Goal: Information Seeking & Learning: Learn about a topic

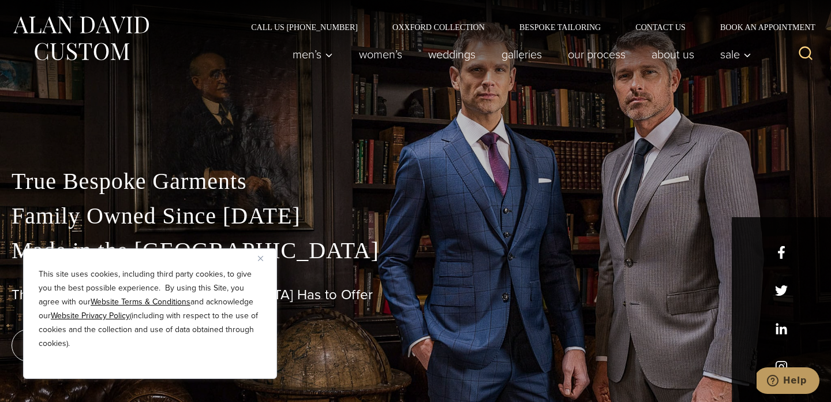
click at [261, 256] on img "Close" at bounding box center [260, 258] width 5 height 5
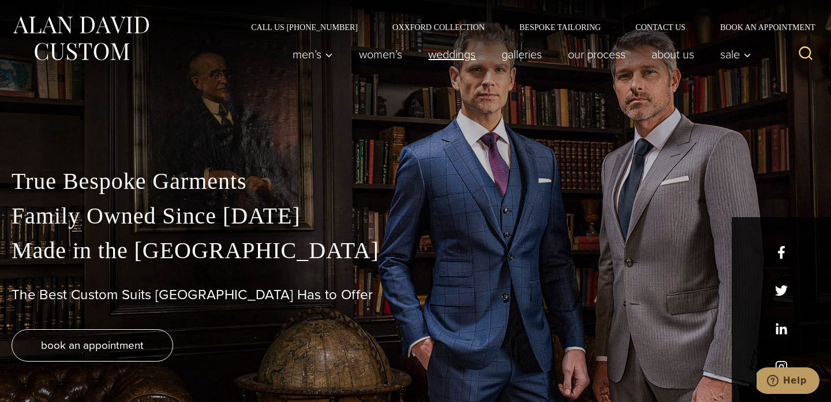
click at [458, 53] on link "weddings" at bounding box center [451, 54] width 73 height 23
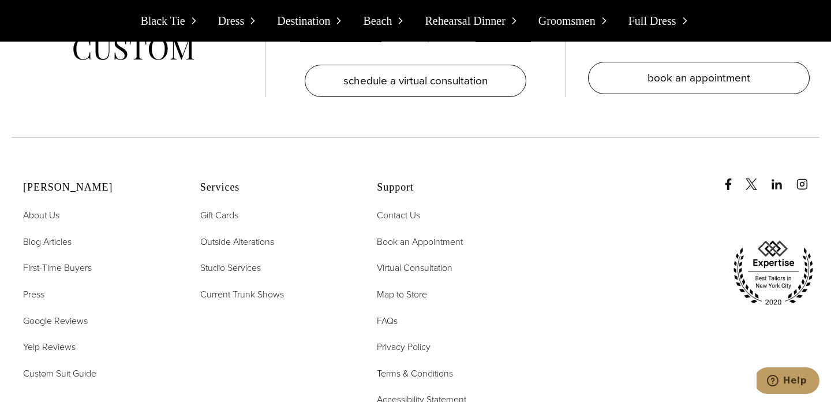
scroll to position [11494, 0]
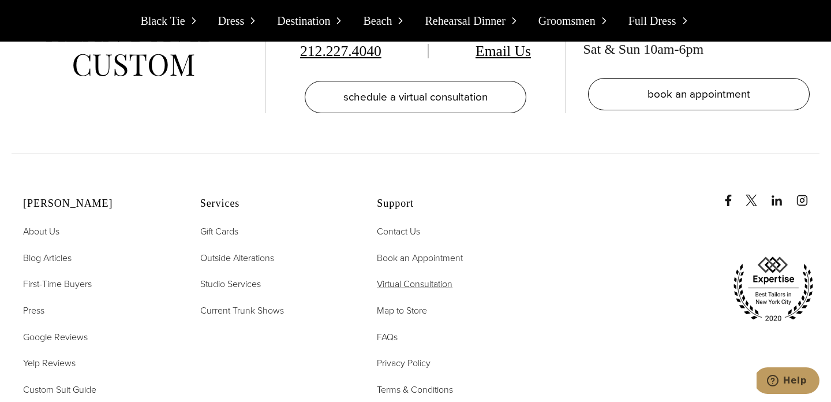
click at [432, 277] on span "Virtual Consultation" at bounding box center [415, 283] width 76 height 13
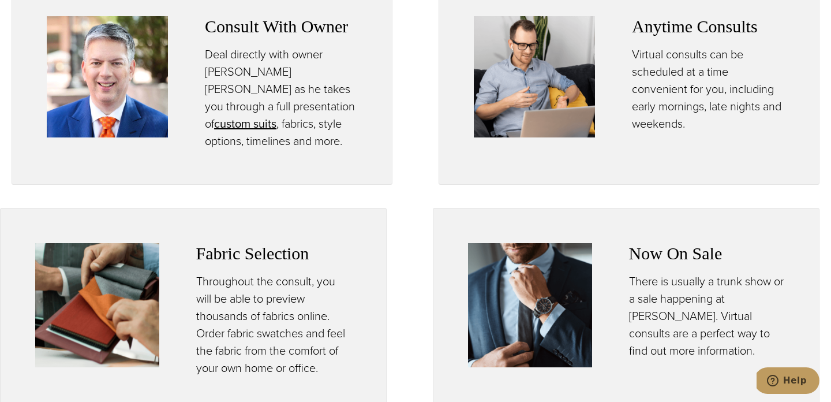
scroll to position [595, 0]
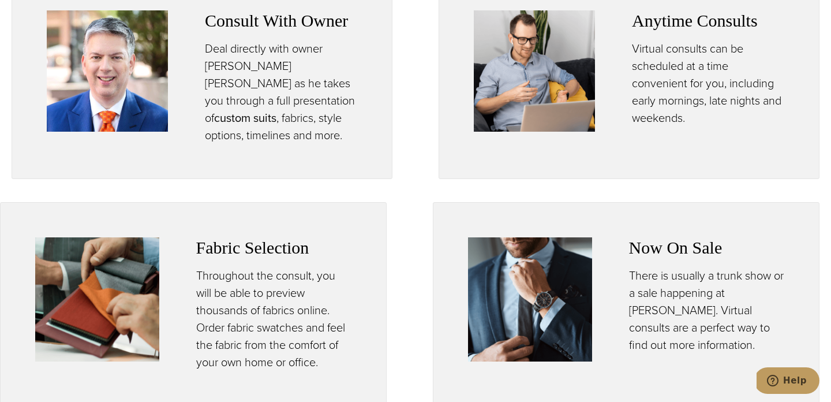
click at [267, 109] on link "custom suits opens in a new tab" at bounding box center [245, 117] width 62 height 17
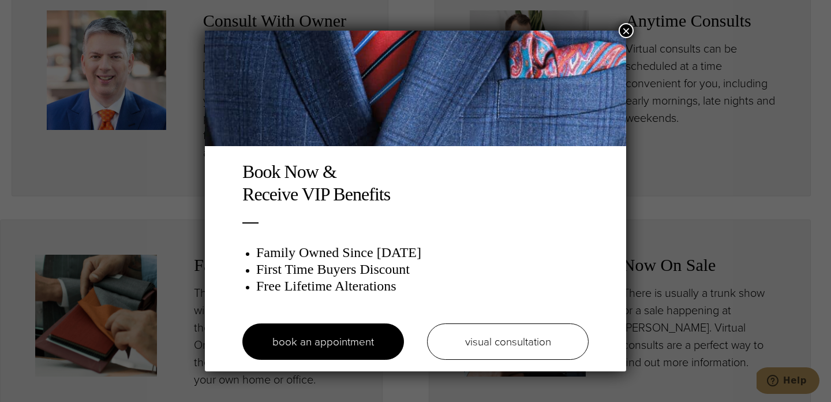
click at [630, 29] on button "×" at bounding box center [626, 30] width 15 height 15
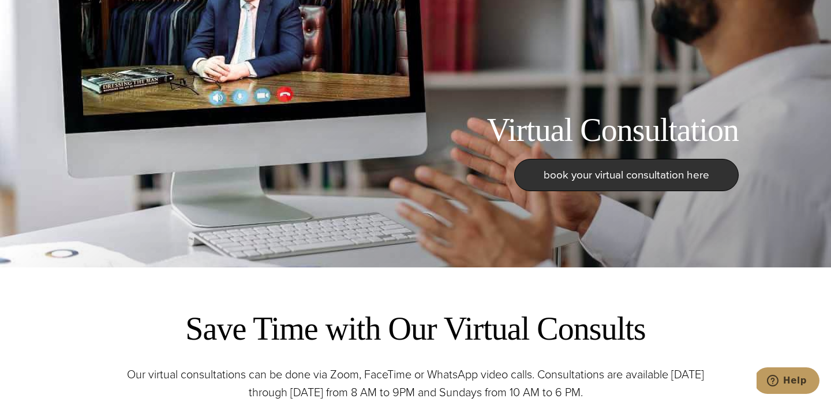
scroll to position [0, 0]
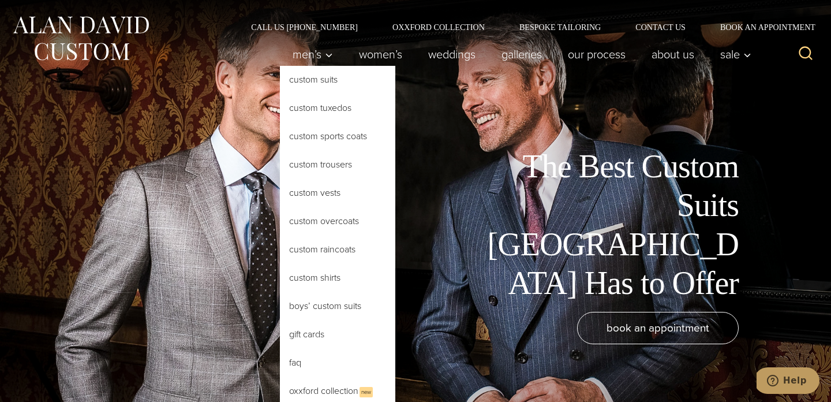
click at [313, 78] on link "Custom Suits" at bounding box center [337, 80] width 115 height 28
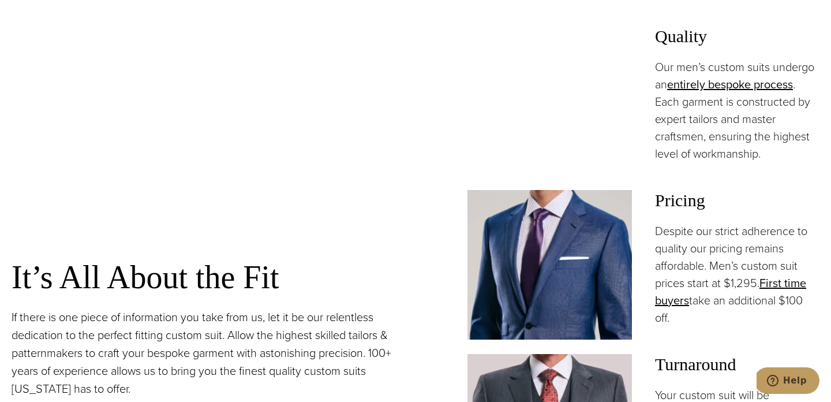
scroll to position [774, 0]
